Goal: Navigation & Orientation: Find specific page/section

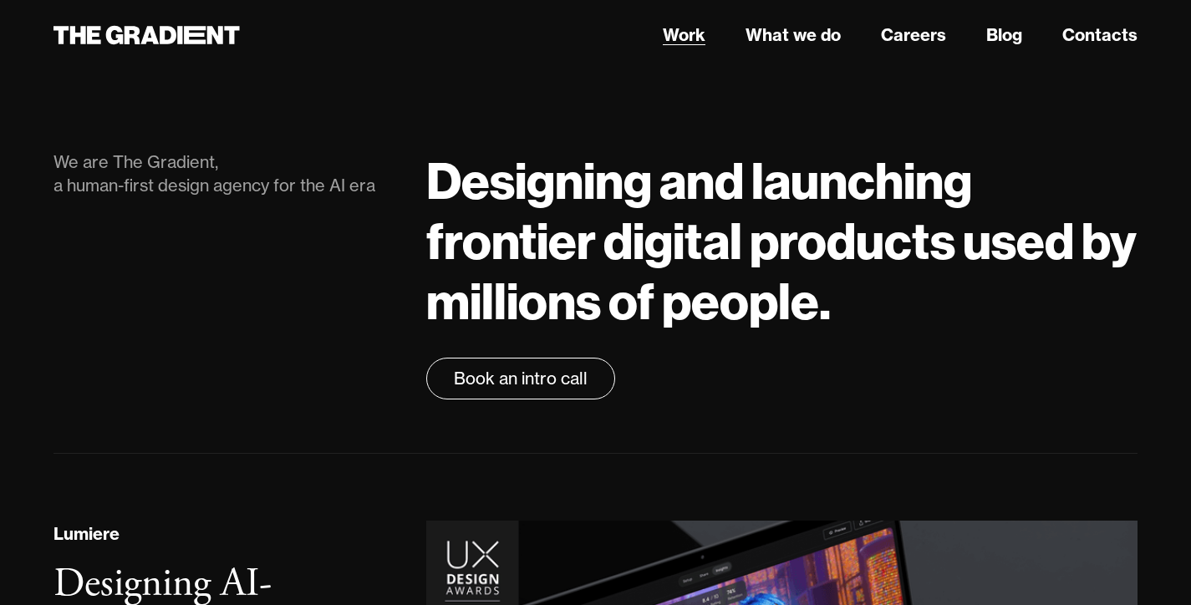
click at [674, 44] on link "Work" at bounding box center [684, 35] width 43 height 25
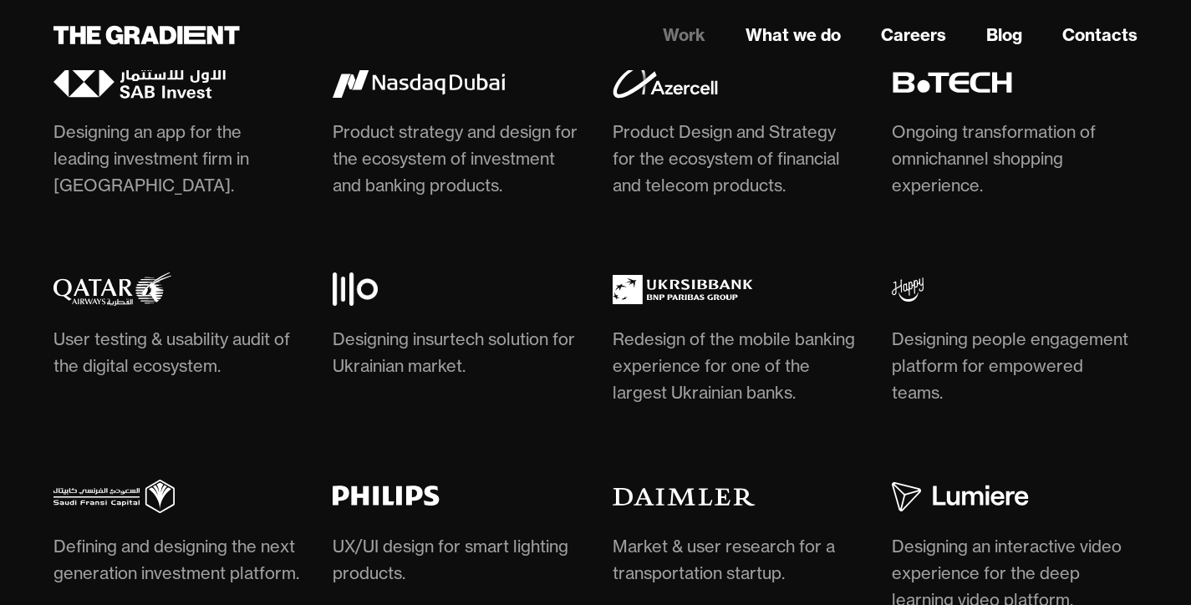
scroll to position [4532, 0]
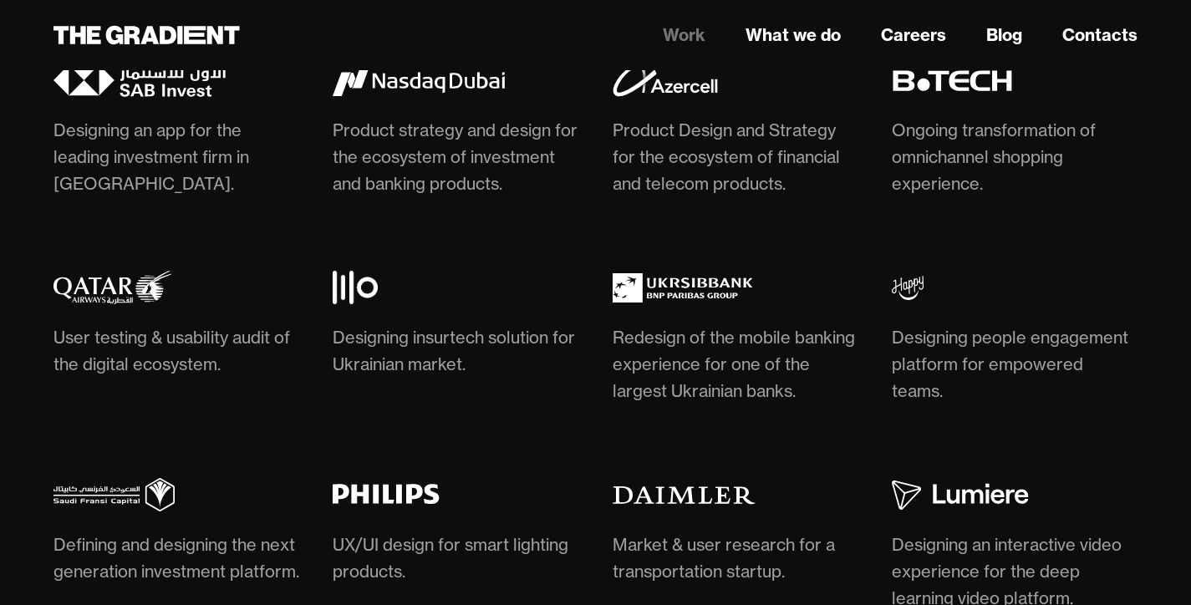
click at [948, 97] on img at bounding box center [978, 80] width 172 height 33
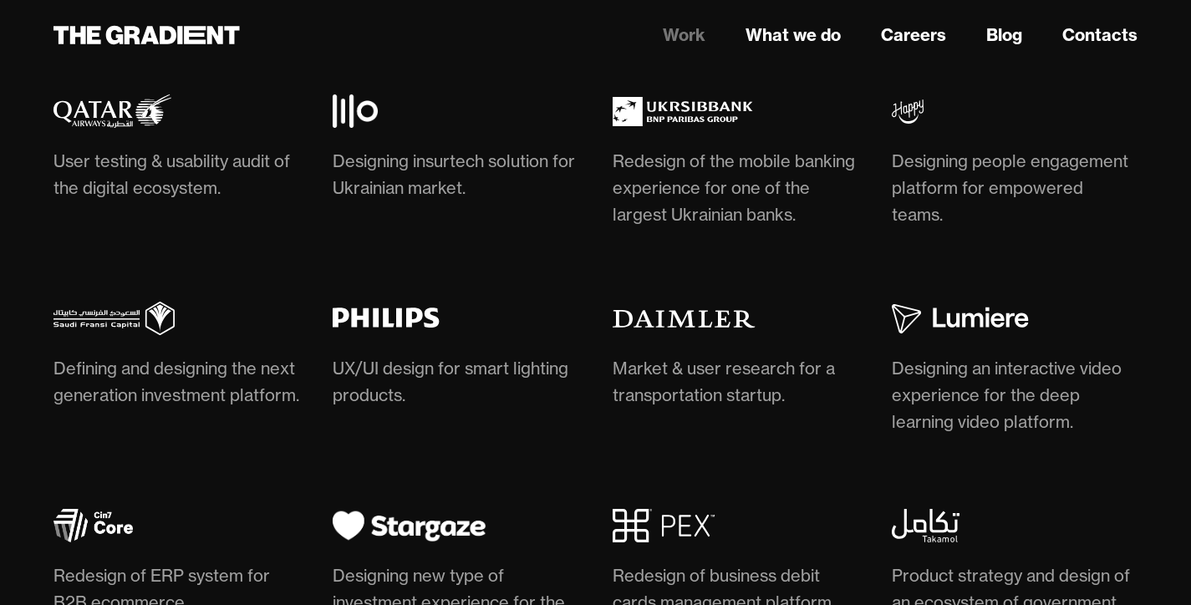
scroll to position [4619, 0]
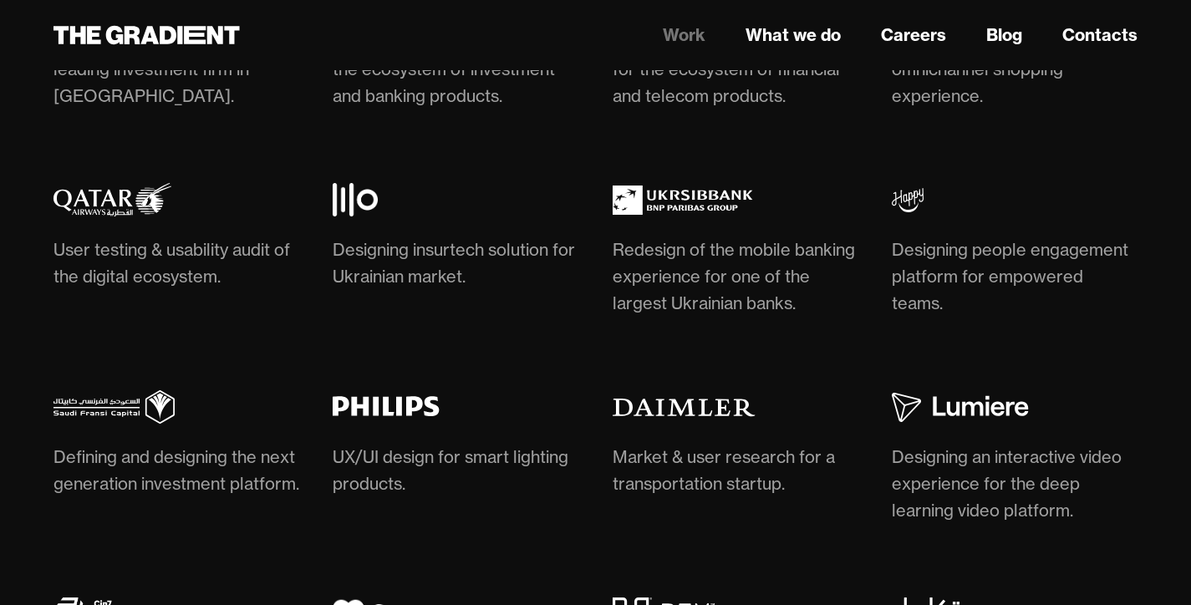
drag, startPoint x: 906, startPoint y: 257, endPoint x: 686, endPoint y: 40, distance: 308.6
